Goal: Transaction & Acquisition: Purchase product/service

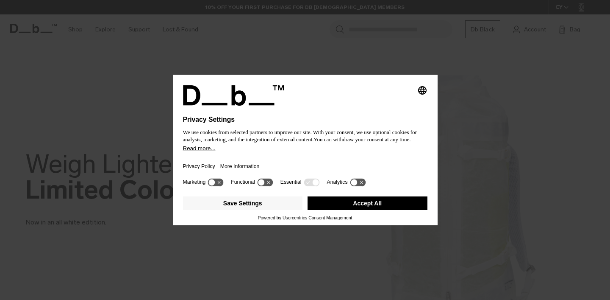
click at [341, 207] on button "Accept All" at bounding box center [368, 203] width 120 height 14
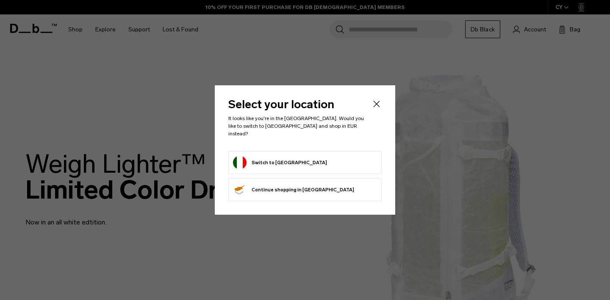
click at [288, 157] on form "Switch to Italy" at bounding box center [305, 162] width 144 height 14
click at [258, 160] on button "Switch to Italy" at bounding box center [280, 162] width 94 height 14
click at [373, 109] on icon "Close" at bounding box center [377, 104] width 10 height 10
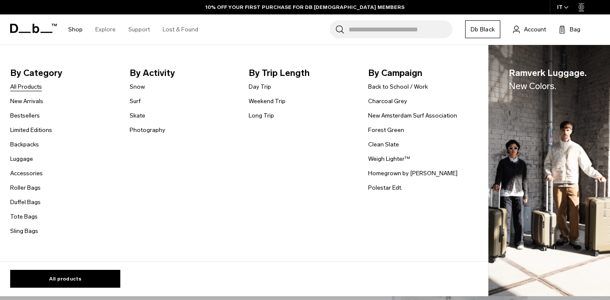
click at [31, 88] on link "All Products" at bounding box center [26, 86] width 32 height 9
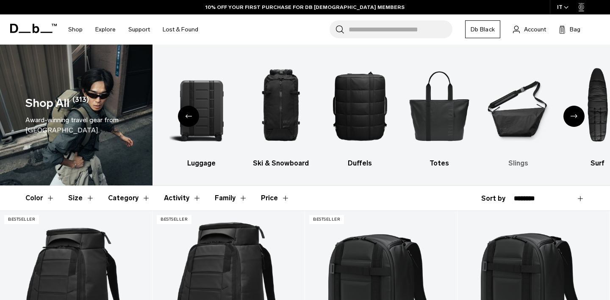
click at [519, 125] on img "6 / 10" at bounding box center [518, 105] width 64 height 97
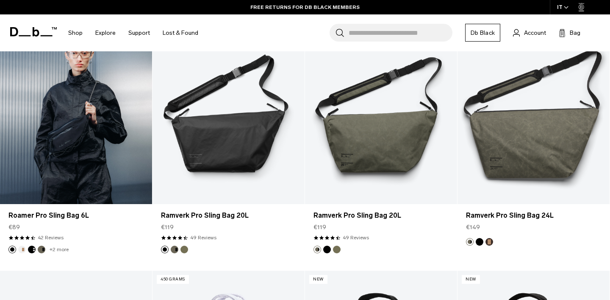
scroll to position [397, 0]
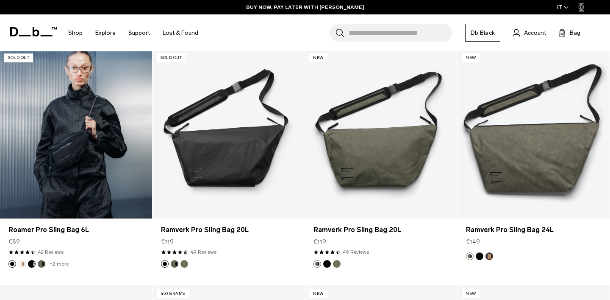
click at [75, 148] on link "Roamer Pro Sling Bag 6L" at bounding box center [76, 133] width 152 height 169
click at [79, 153] on link "Roamer Pro Sling Bag 6L" at bounding box center [76, 133] width 152 height 169
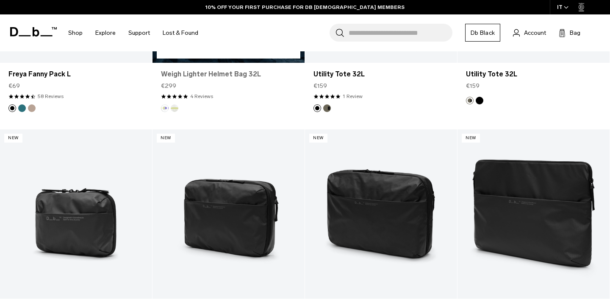
scroll to position [813, 0]
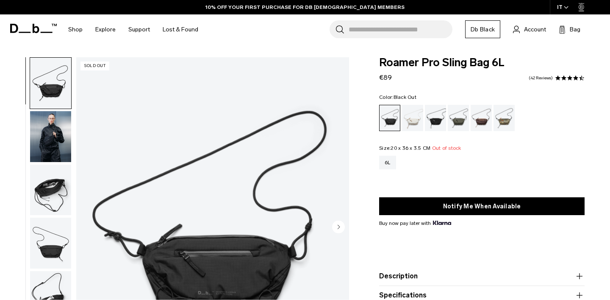
click at [44, 197] on img "button" at bounding box center [50, 189] width 41 height 51
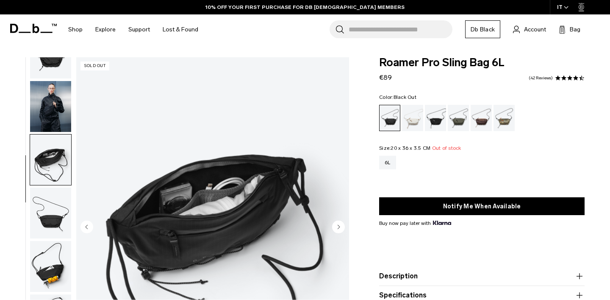
scroll to position [31, 0]
click at [47, 203] on img "button" at bounding box center [50, 212] width 41 height 51
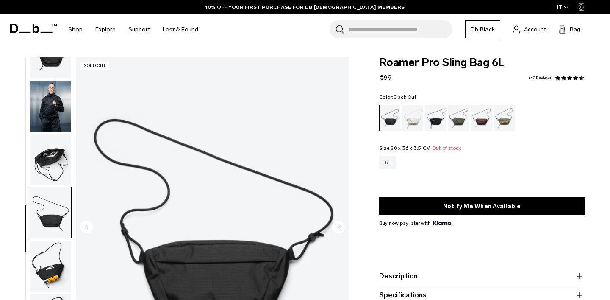
click at [43, 264] on img "button" at bounding box center [50, 265] width 41 height 51
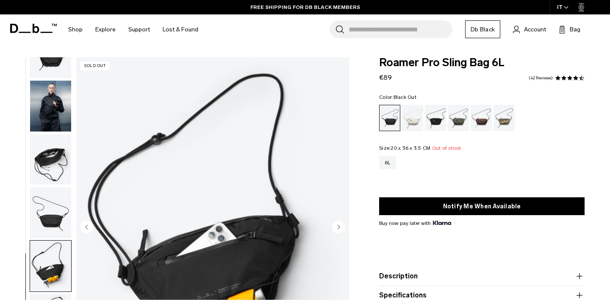
scroll to position [3, 0]
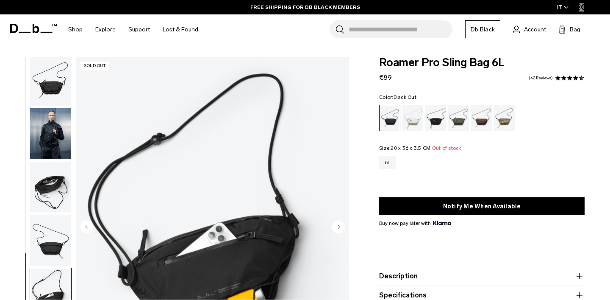
click at [51, 88] on img "button" at bounding box center [50, 80] width 41 height 51
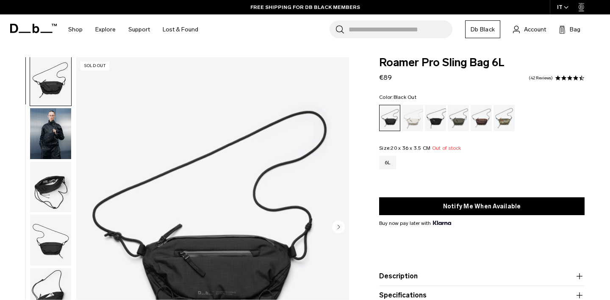
scroll to position [0, 0]
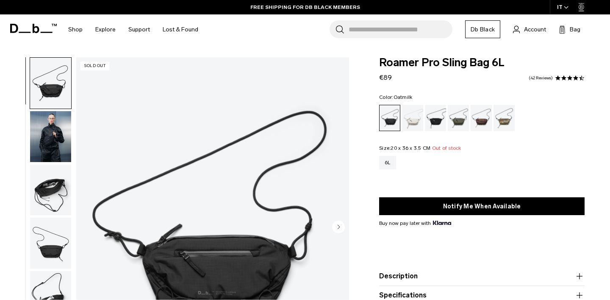
click at [416, 120] on div "Oatmilk" at bounding box center [413, 118] width 22 height 26
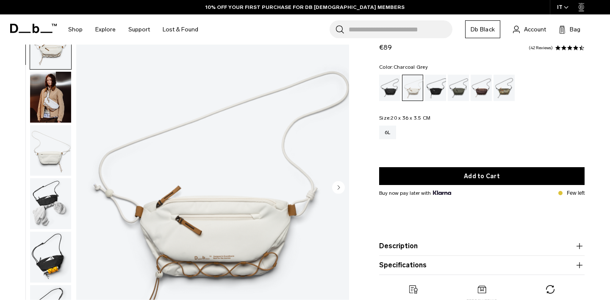
click at [434, 88] on div "Charcoal Grey" at bounding box center [436, 88] width 22 height 26
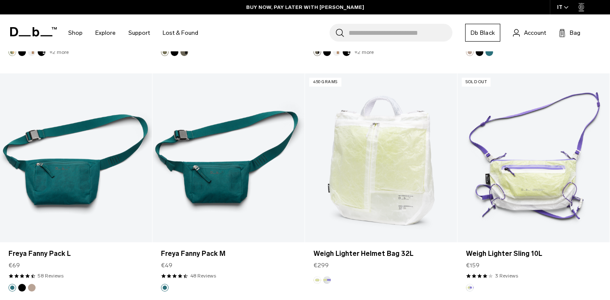
scroll to position [1492, 0]
